Goal: Transaction & Acquisition: Purchase product/service

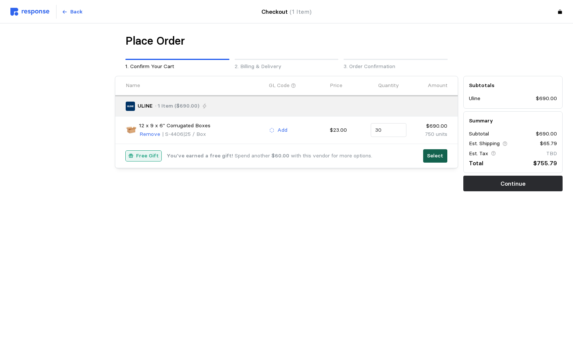
click at [439, 158] on p "Select" at bounding box center [435, 156] width 16 height 8
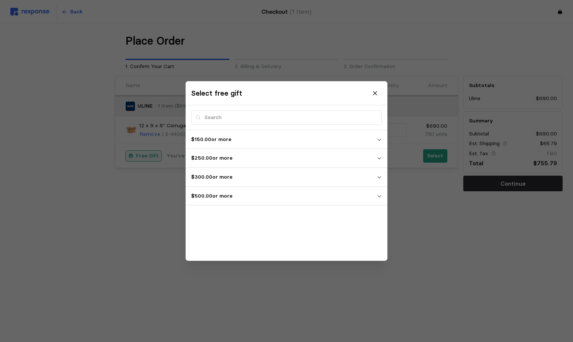
click at [379, 196] on icon "button" at bounding box center [379, 195] width 5 height 5
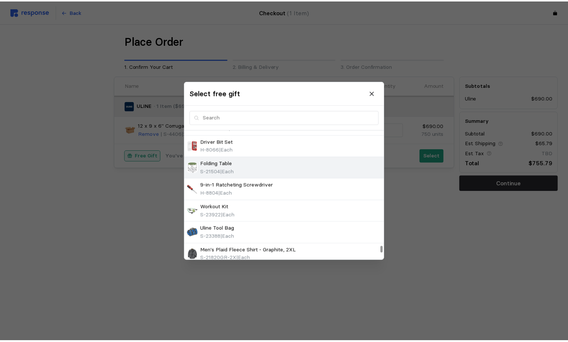
scroll to position [2493, 0]
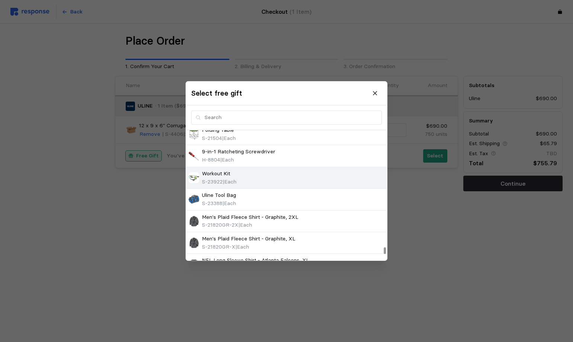
click at [221, 181] on span "S-23922" at bounding box center [212, 181] width 21 height 7
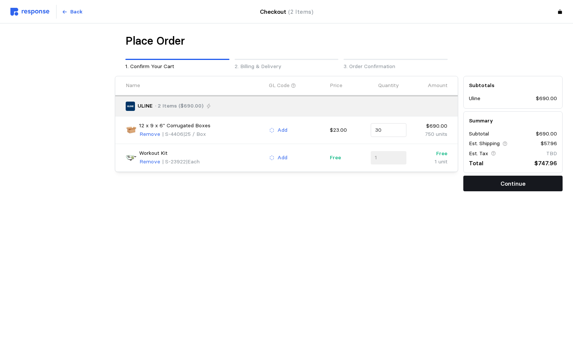
click at [500, 183] on button "Continue" at bounding box center [513, 184] width 99 height 16
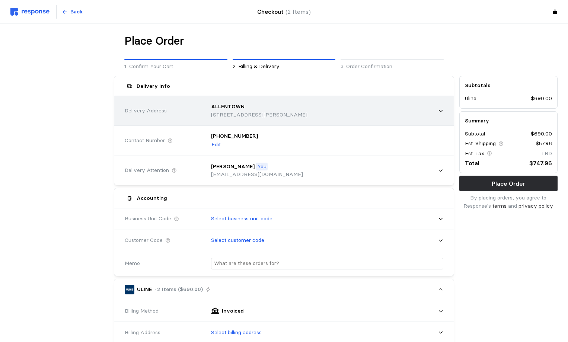
click at [234, 116] on p "[STREET_ADDRESS][PERSON_NAME]" at bounding box center [259, 115] width 96 height 8
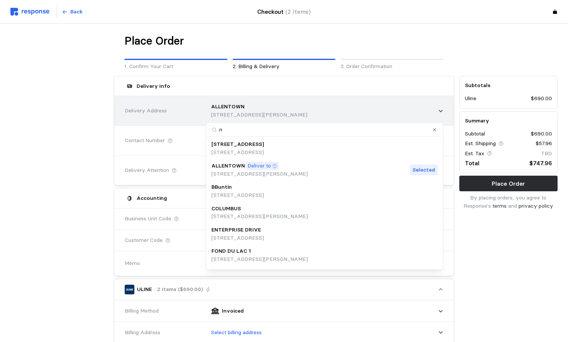
type input "no"
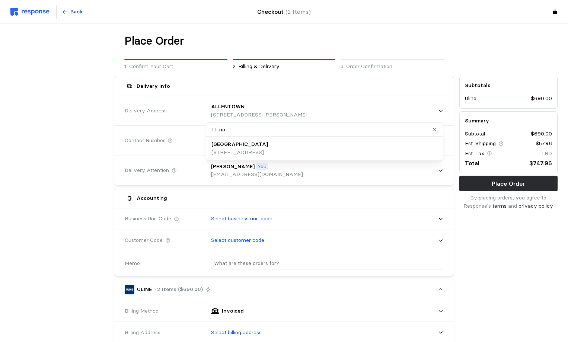
click at [243, 147] on p "[GEOGRAPHIC_DATA]" at bounding box center [239, 144] width 57 height 8
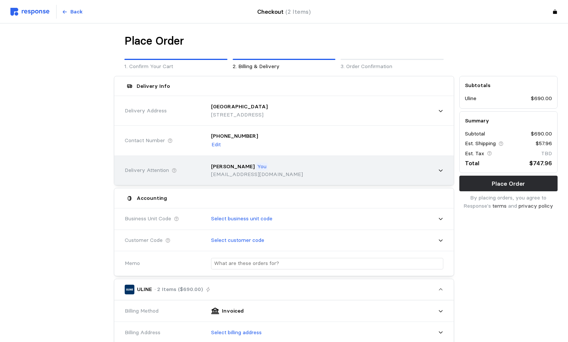
click at [224, 168] on p "[PERSON_NAME]" at bounding box center [233, 167] width 44 height 8
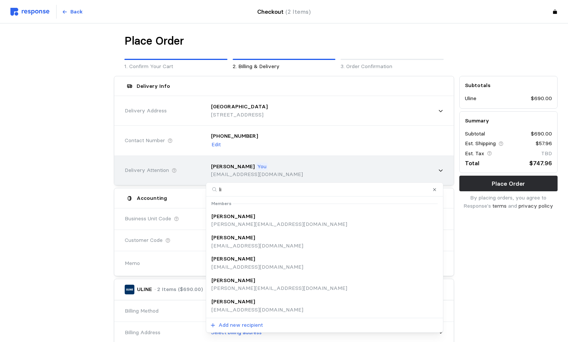
type input "lis"
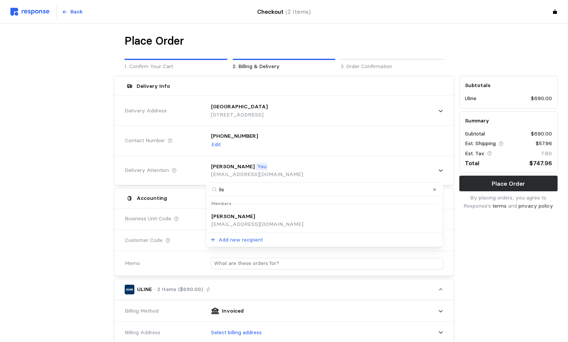
click at [234, 214] on p "[PERSON_NAME]" at bounding box center [233, 216] width 44 height 8
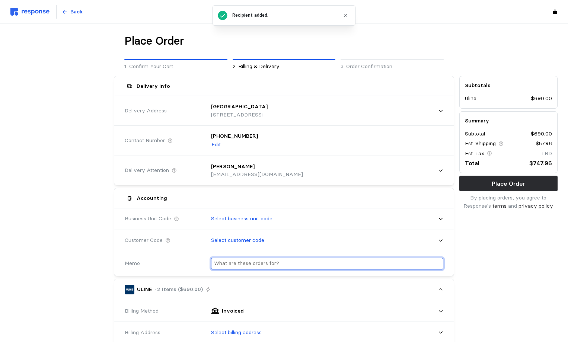
click at [242, 265] on input "text" at bounding box center [327, 263] width 226 height 11
type input "t"
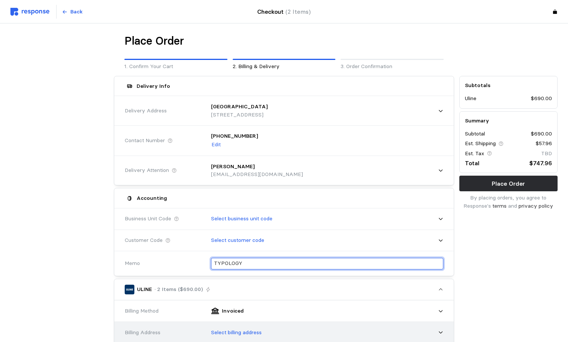
type input "TYPOLOGY"
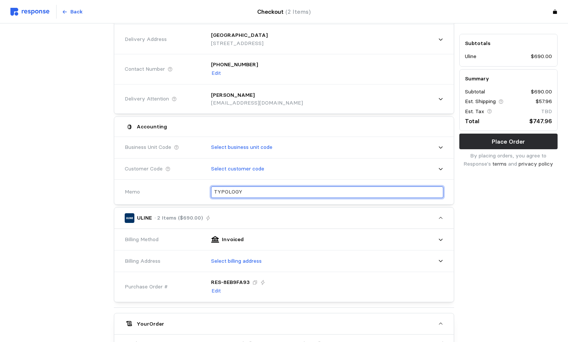
scroll to position [74, 0]
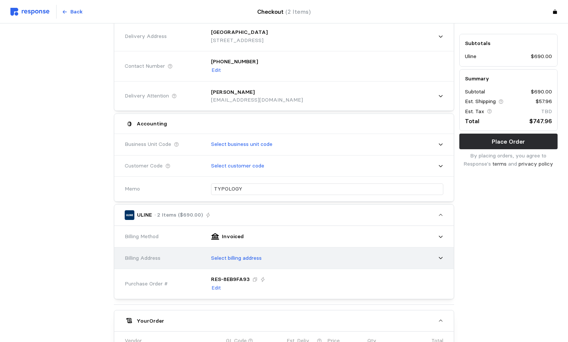
click at [240, 256] on p "Select billing address" at bounding box center [236, 258] width 51 height 8
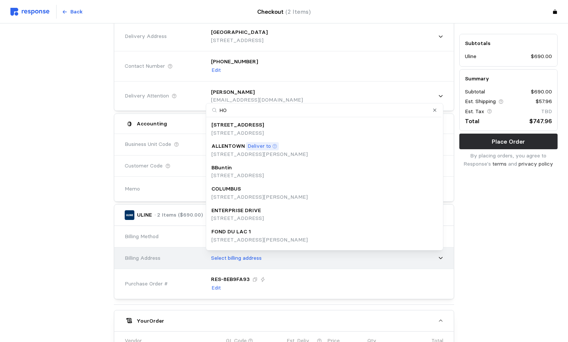
type input "HOM"
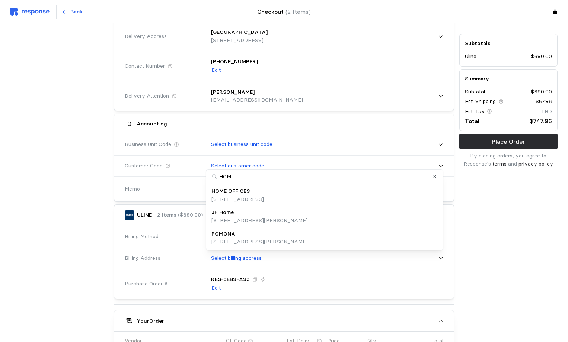
click at [246, 201] on p "[STREET_ADDRESS]" at bounding box center [237, 199] width 52 height 8
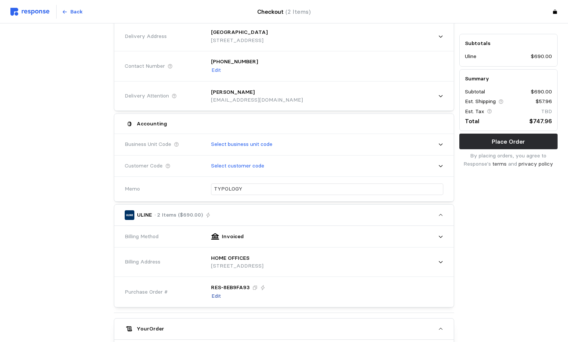
click at [216, 296] on p "Edit" at bounding box center [215, 296] width 9 height 8
drag, startPoint x: 228, startPoint y: 284, endPoint x: 191, endPoint y: 279, distance: 37.9
click at [191, 279] on div "Purchase Order # RES- 8EB9FA93" at bounding box center [284, 289] width 324 height 27
type input "100325TYPOL-3"
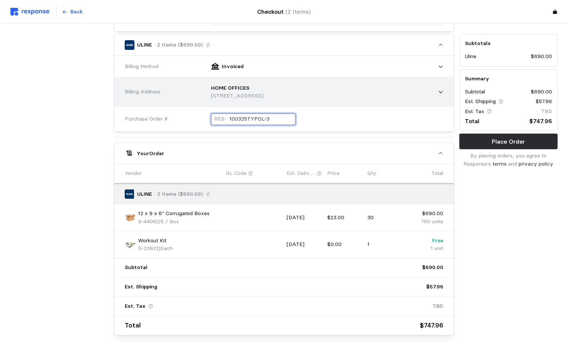
scroll to position [260, 0]
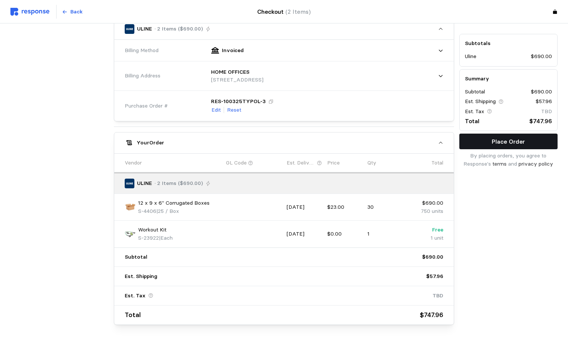
click at [483, 144] on button "Place Order" at bounding box center [508, 142] width 98 height 16
